Goal: Task Accomplishment & Management: Manage account settings

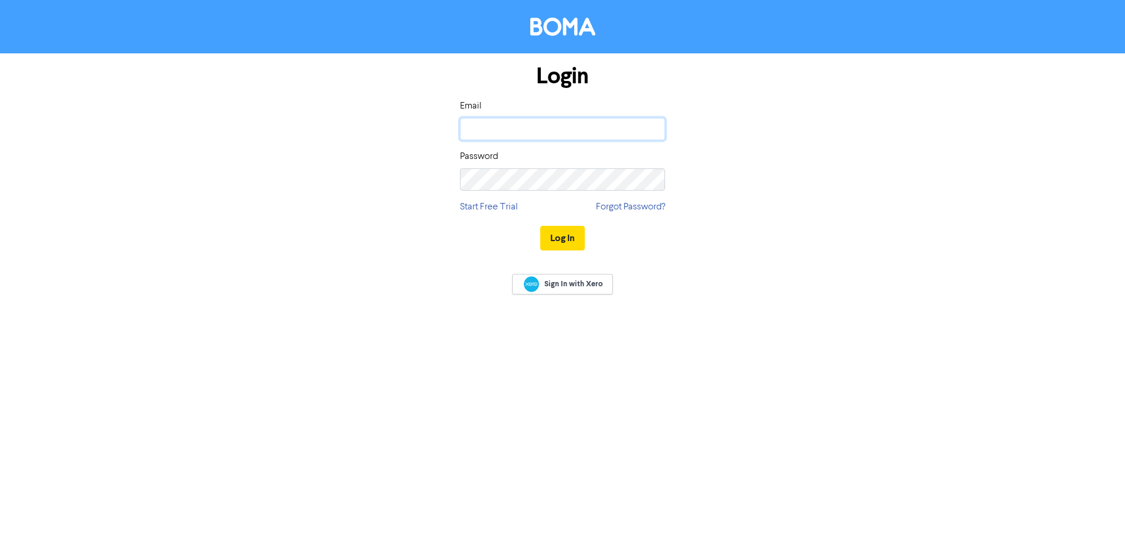
type input "[PERSON_NAME][EMAIL_ADDRESS][PERSON_NAME][DOMAIN_NAME]"
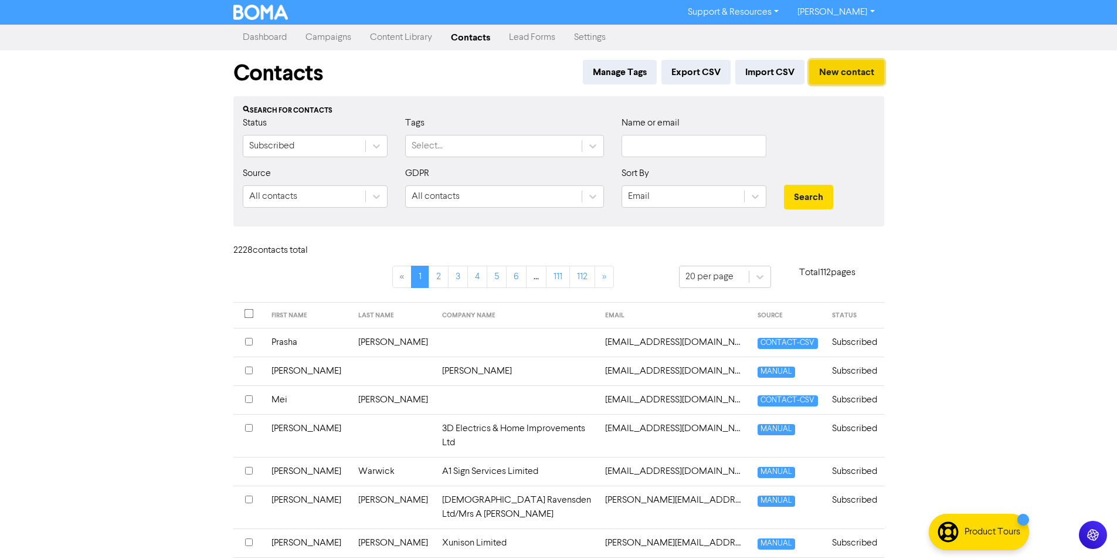
click at [846, 75] on button "New contact" at bounding box center [846, 72] width 75 height 25
click at [663, 139] on input "text" at bounding box center [693, 146] width 145 height 22
click at [820, 193] on button "Search" at bounding box center [808, 197] width 49 height 25
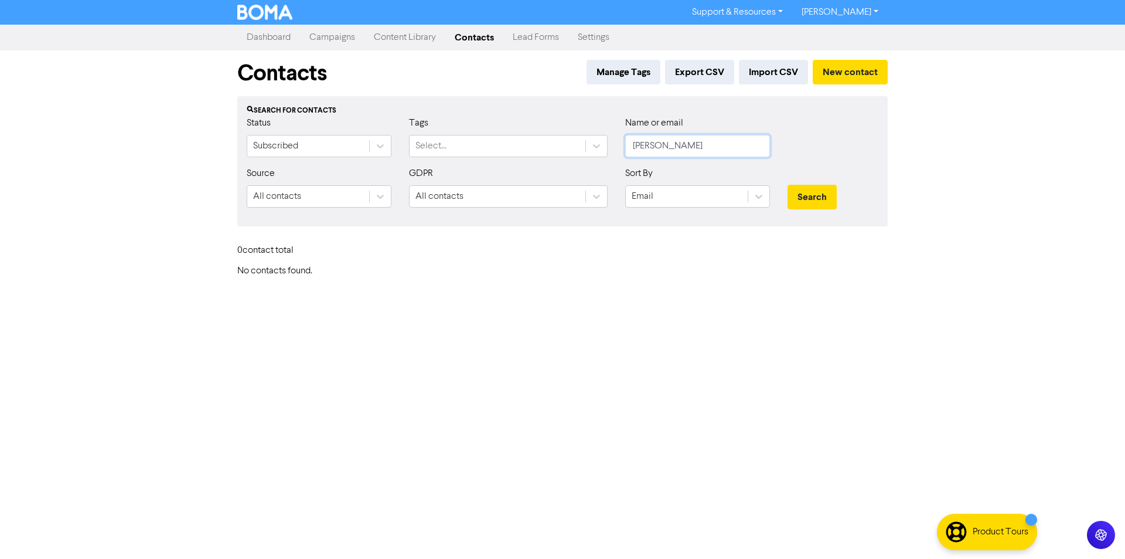
drag, startPoint x: 689, startPoint y: 145, endPoint x: 635, endPoint y: 145, distance: 54.5
click at [635, 145] on input "[PERSON_NAME]" at bounding box center [697, 146] width 145 height 22
type input "digital"
click at [788, 185] on button "Search" at bounding box center [812, 197] width 49 height 25
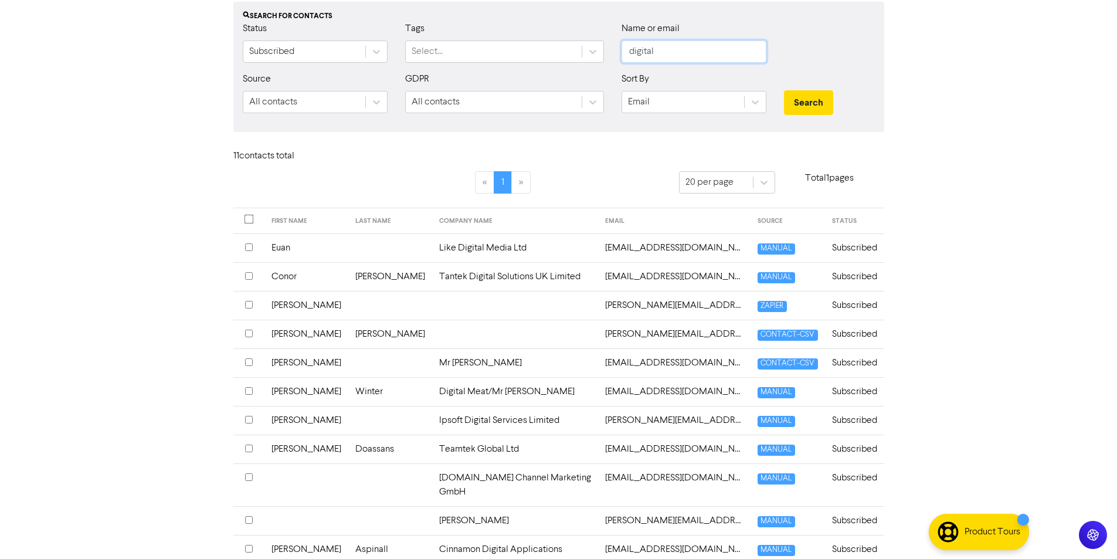
scroll to position [117, 0]
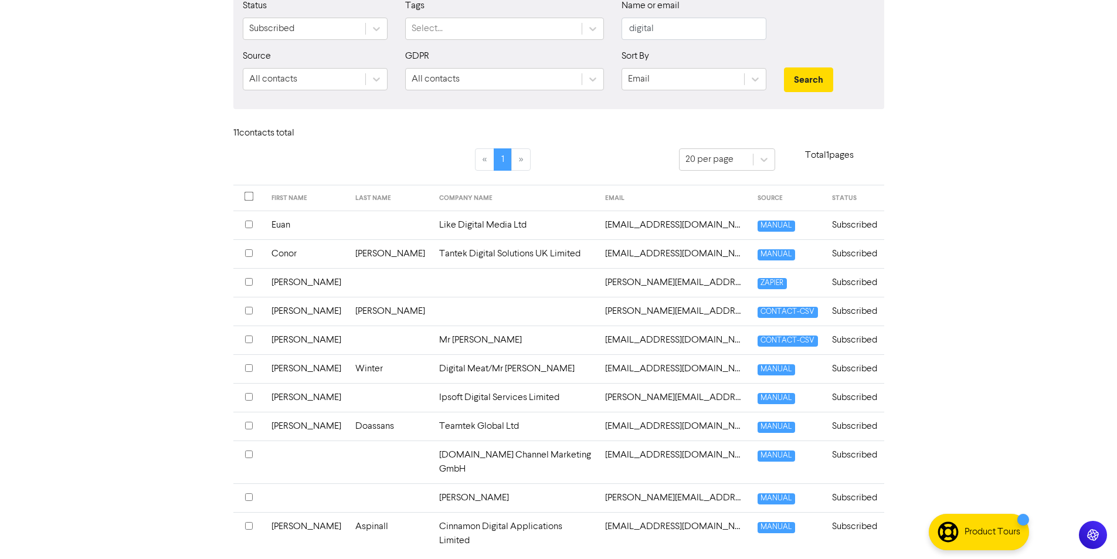
click at [276, 340] on td "[PERSON_NAME]" at bounding box center [306, 339] width 84 height 29
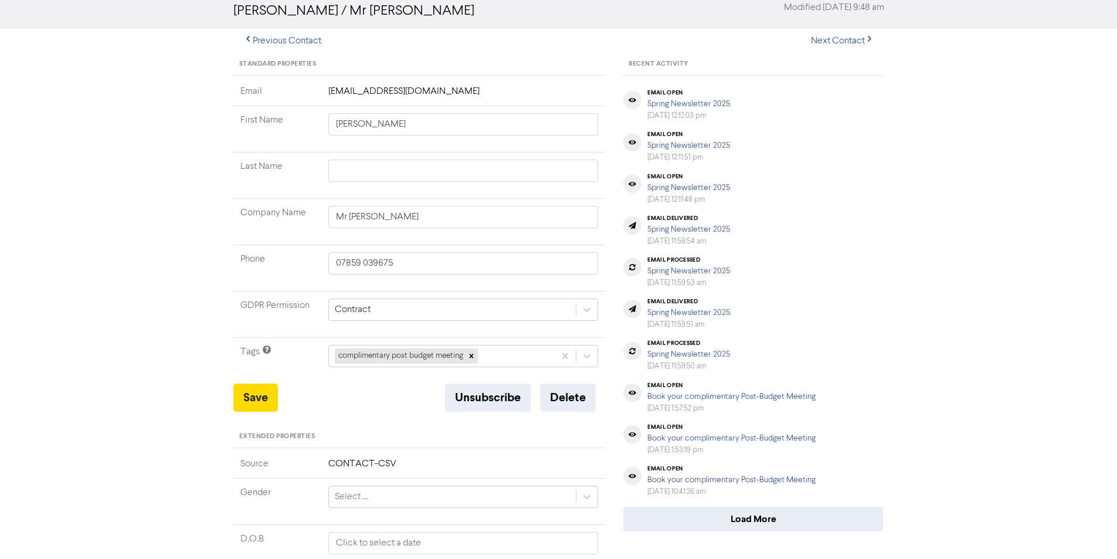
scroll to position [117, 0]
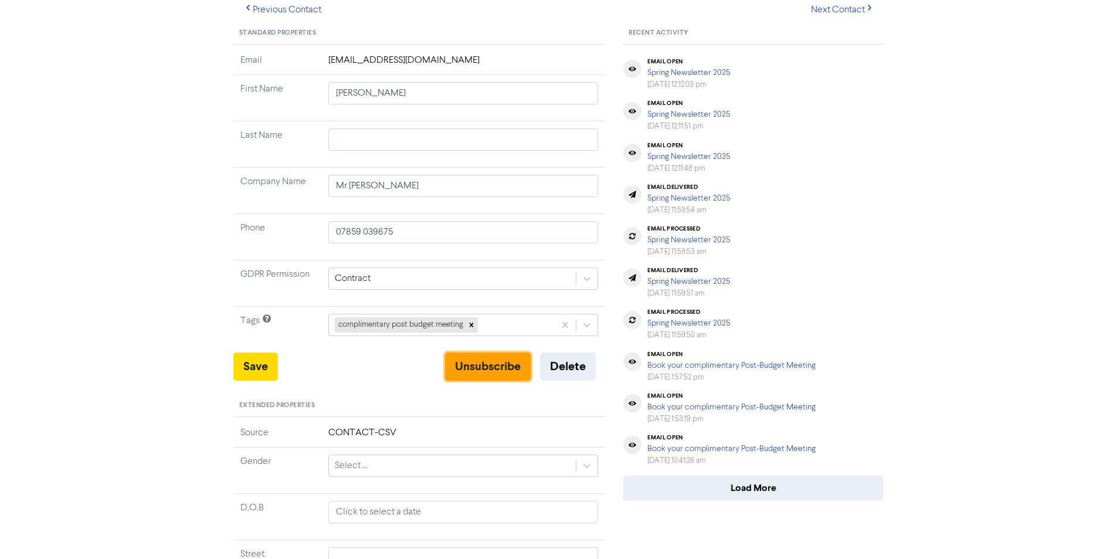
click at [498, 376] on button "Unsubscribe" at bounding box center [488, 366] width 86 height 28
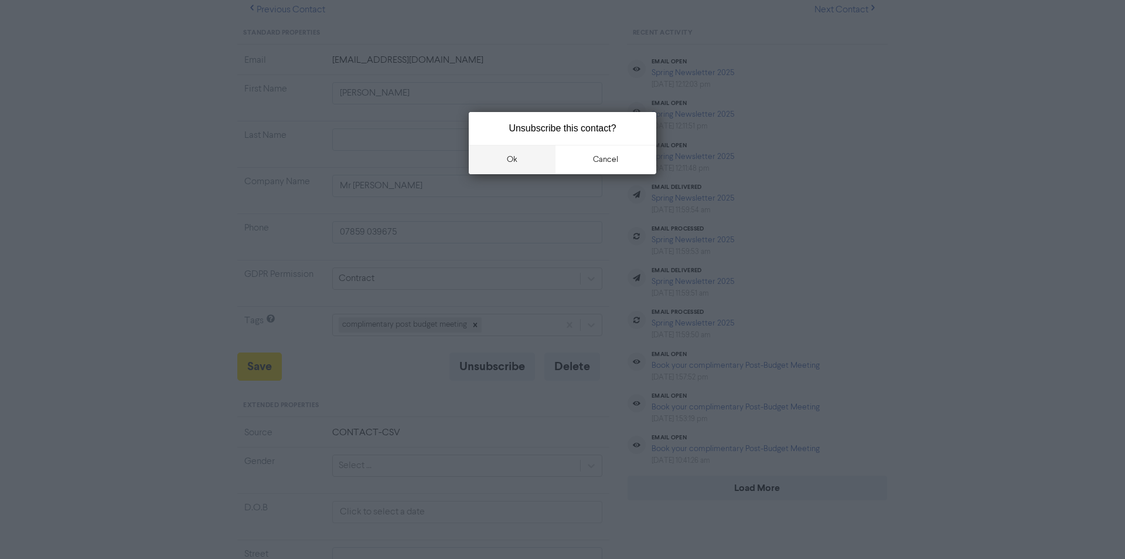
click at [511, 158] on button "ok" at bounding box center [512, 159] width 87 height 29
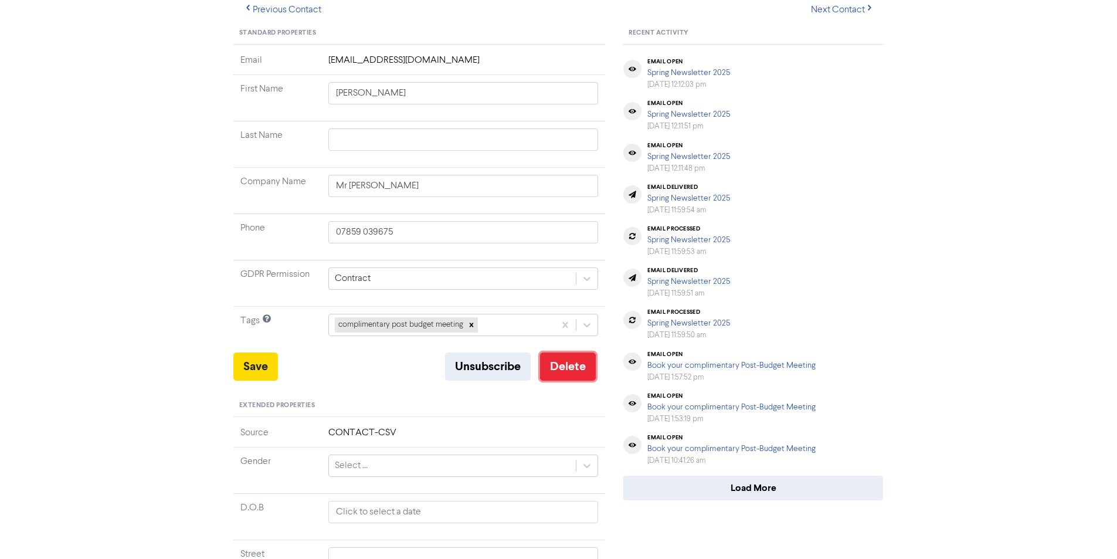
click at [576, 365] on button "Delete" at bounding box center [568, 366] width 56 height 28
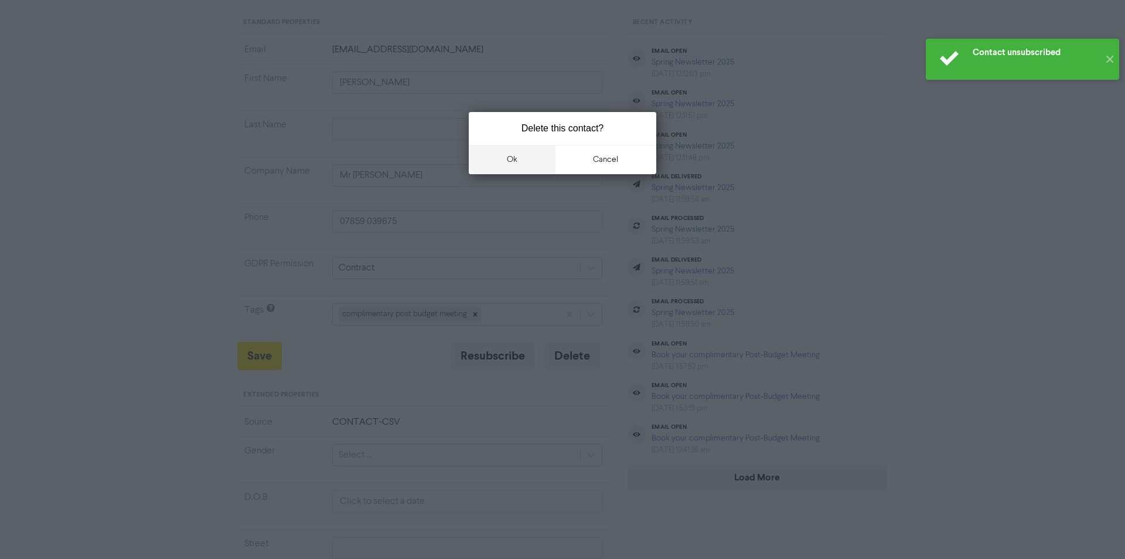
click at [518, 155] on button "ok" at bounding box center [512, 159] width 87 height 29
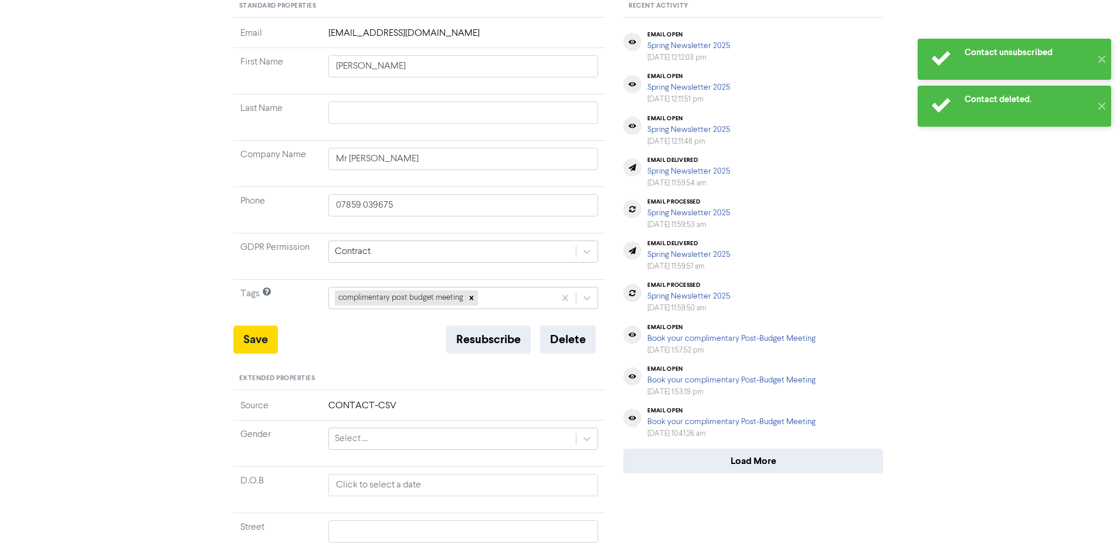
scroll to position [0, 0]
